Goal: Find specific page/section: Find specific page/section

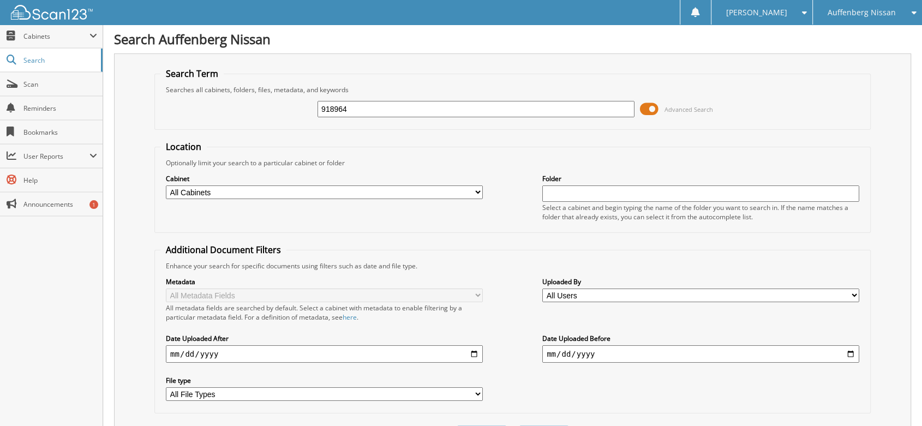
type input "918964"
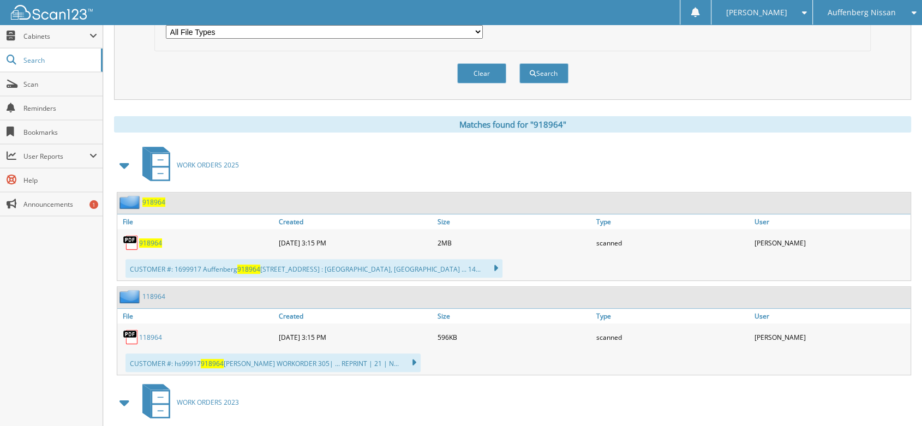
scroll to position [363, 0]
click at [142, 237] on span "918964" at bounding box center [150, 241] width 23 height 9
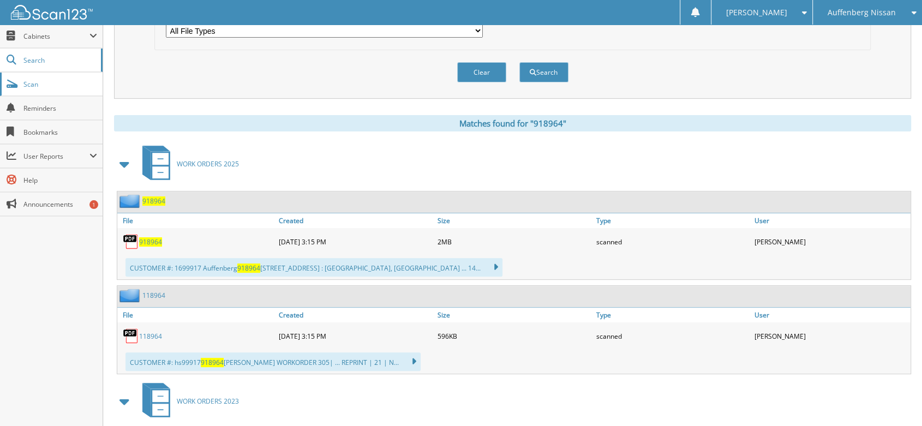
click at [36, 83] on span "Scan" at bounding box center [60, 84] width 74 height 9
